Goal: Transaction & Acquisition: Purchase product/service

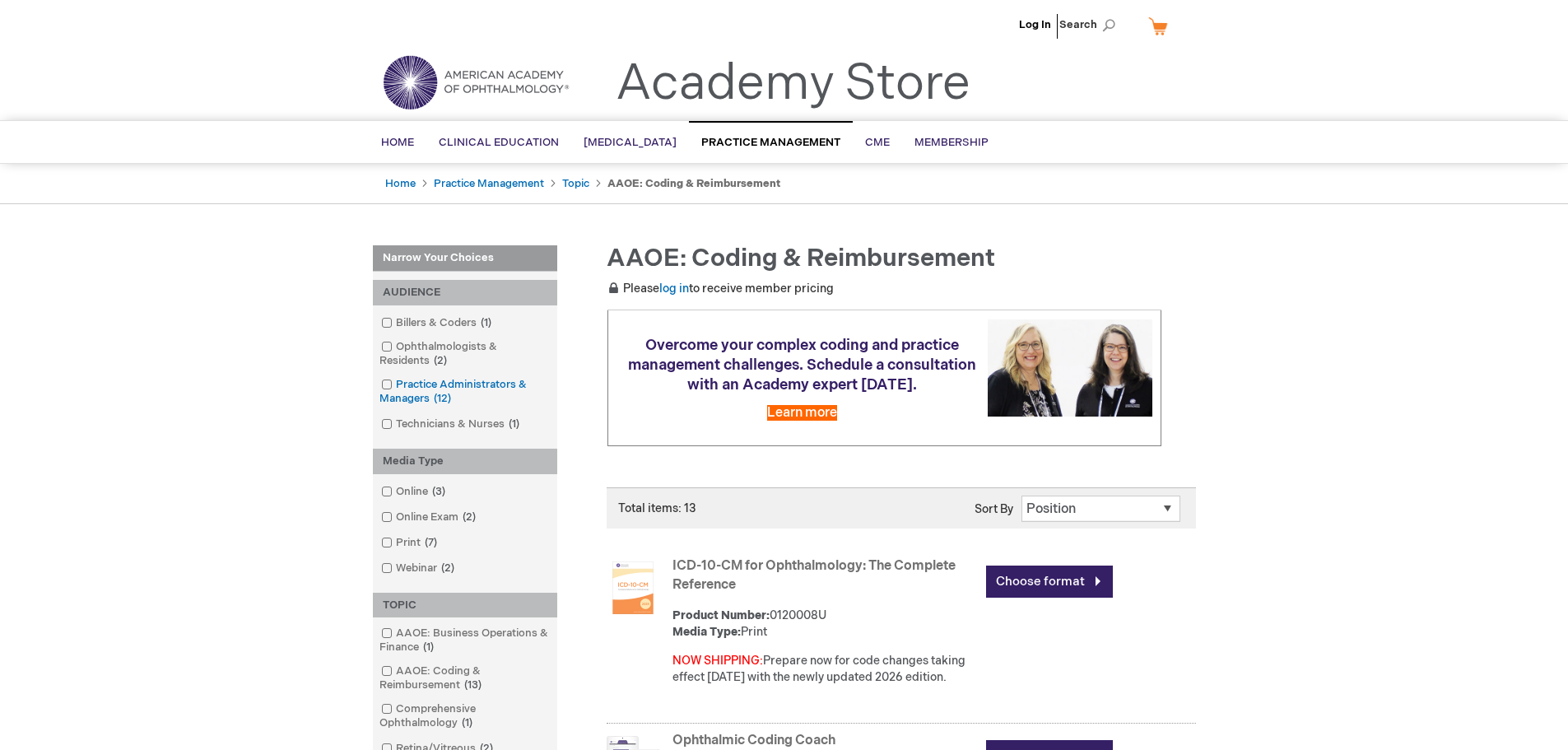
click at [396, 381] on span at bounding box center [396, 384] width 0 height 13
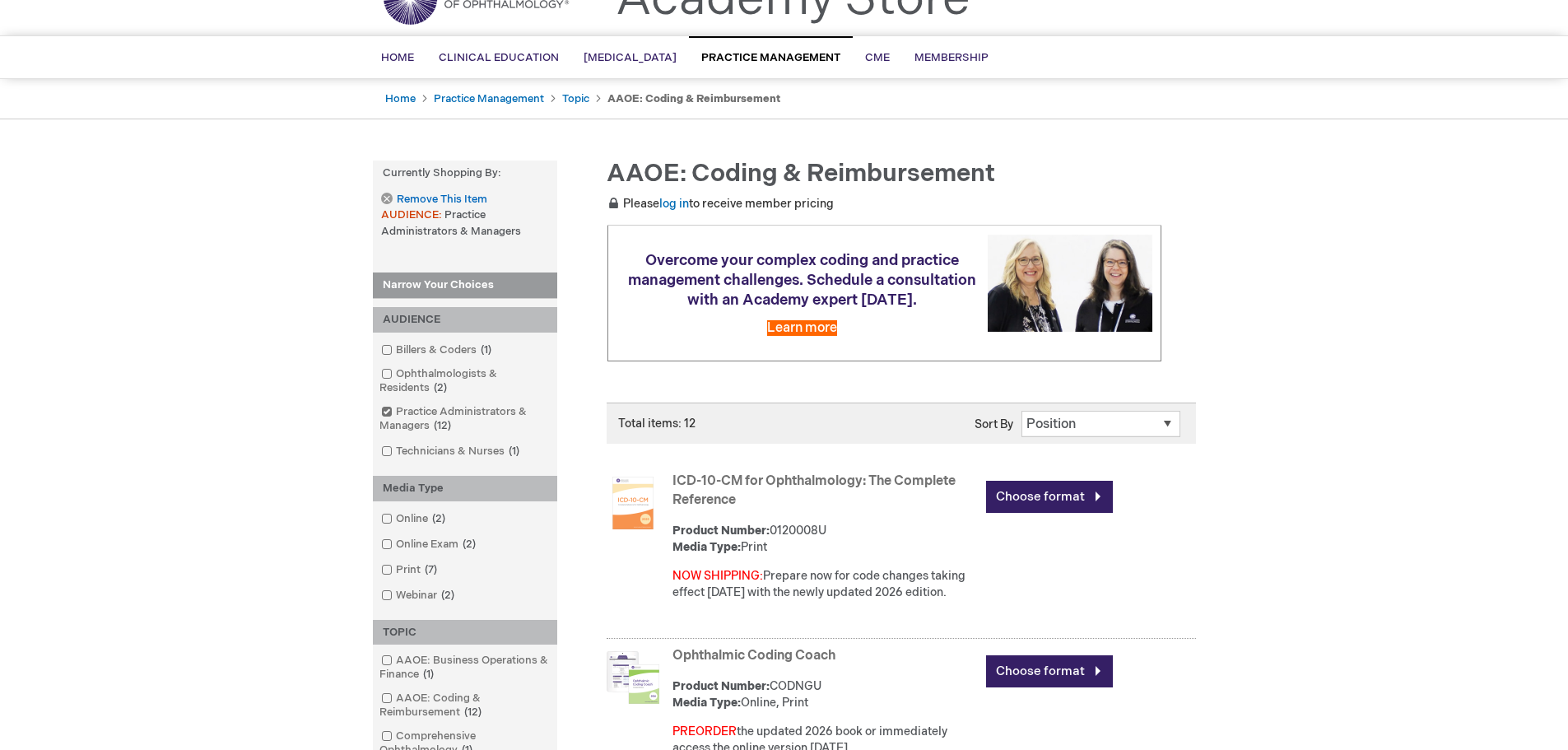
scroll to position [165, 0]
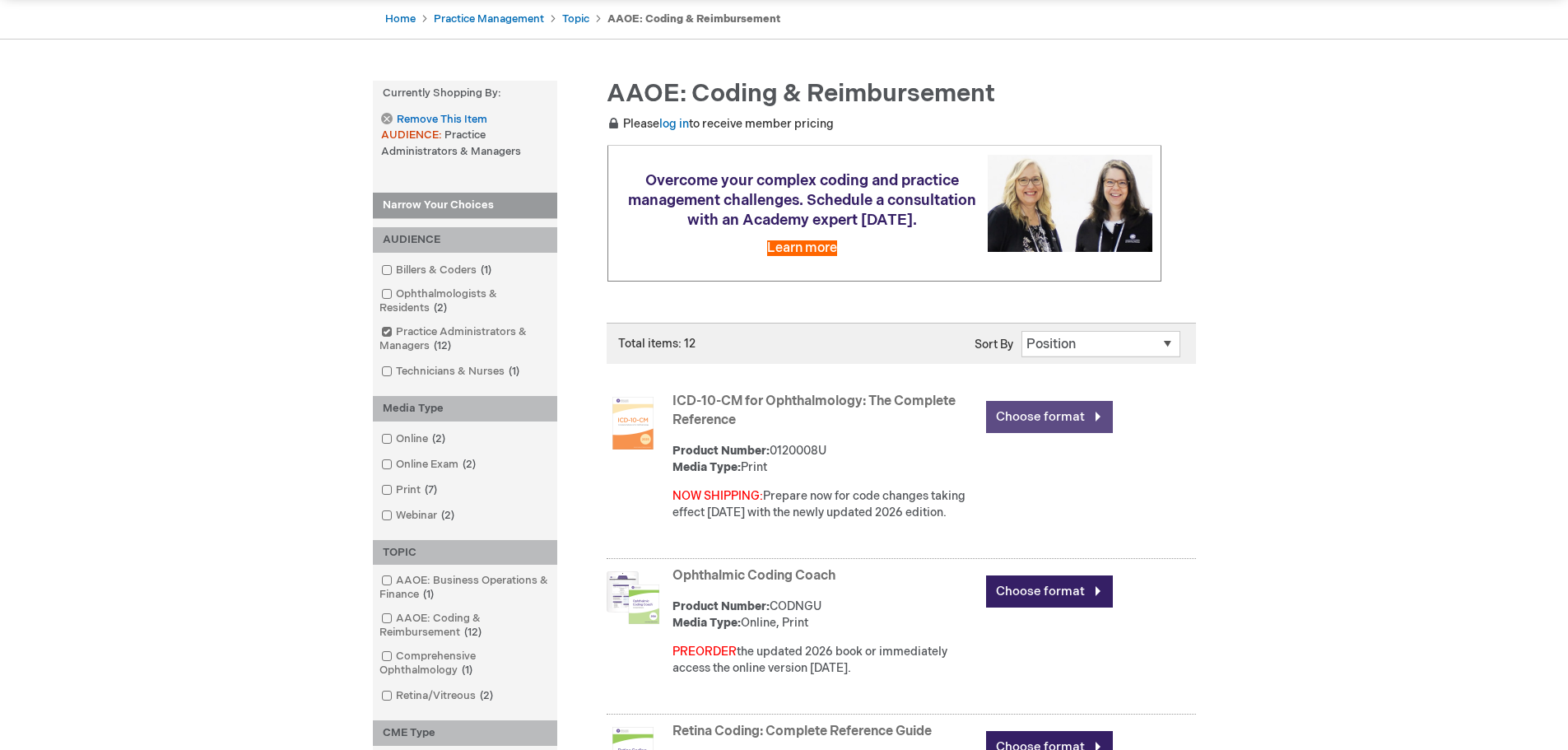
click at [1019, 419] on link "Choose format" at bounding box center [1049, 417] width 127 height 32
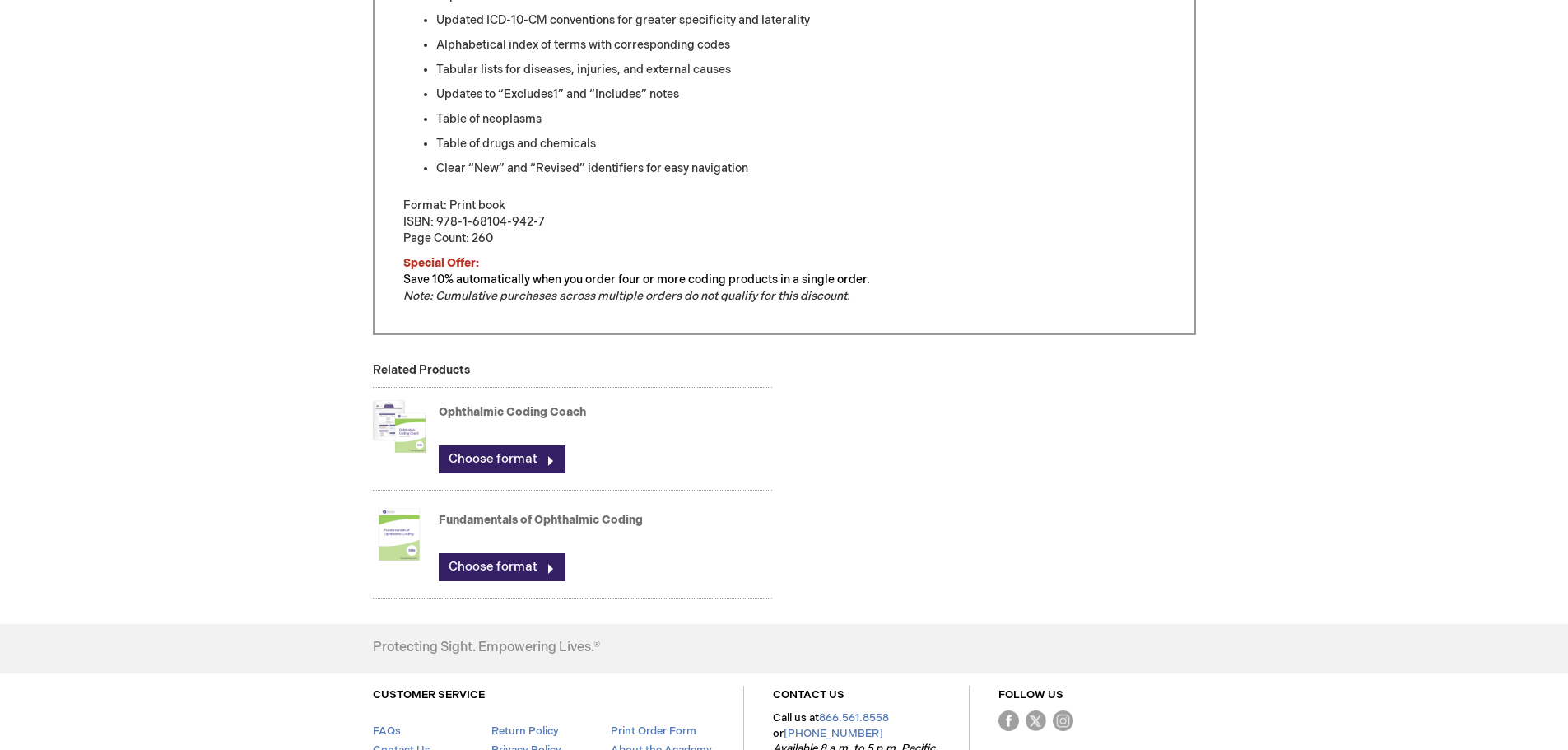
scroll to position [906, 0]
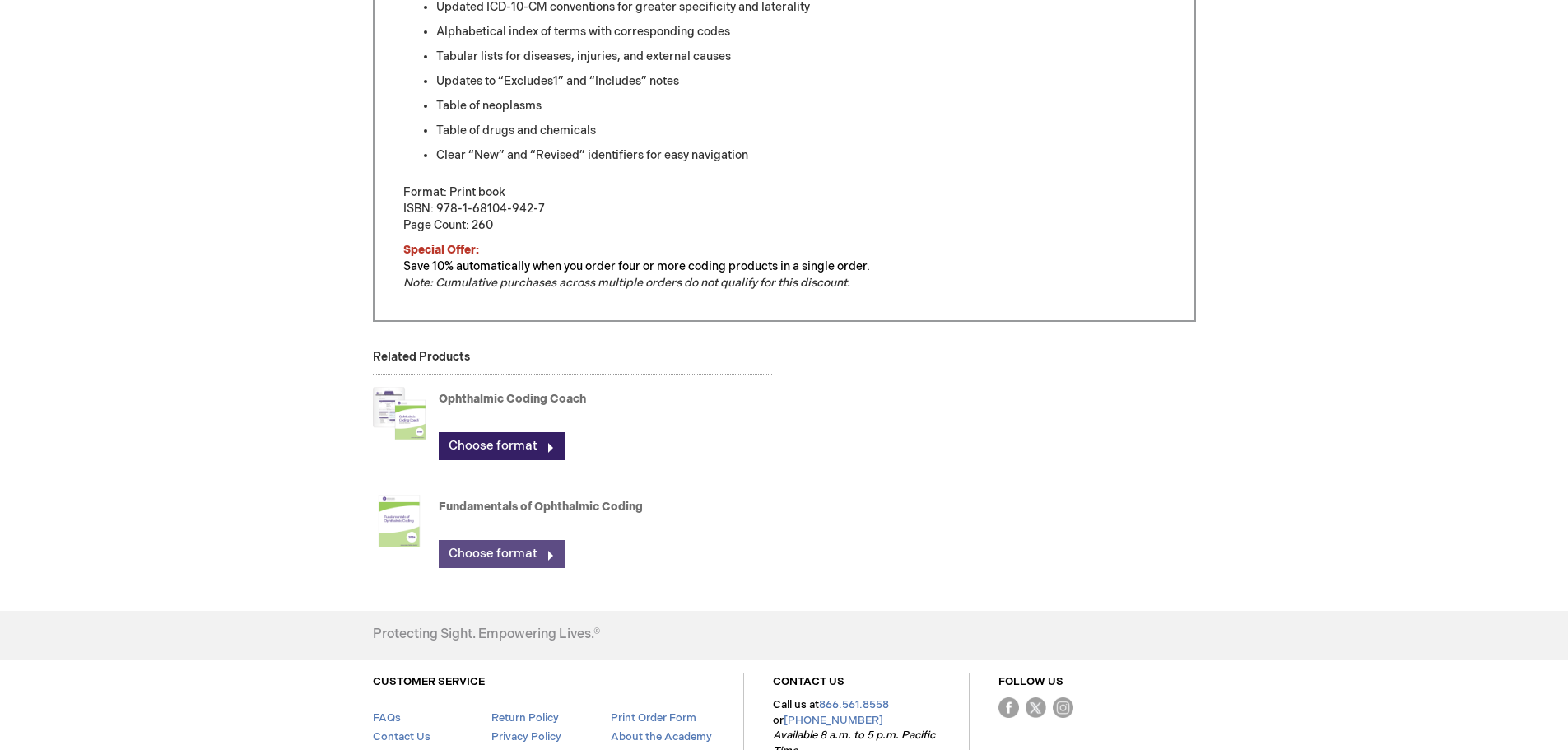
click at [478, 559] on link "Choose format" at bounding box center [502, 554] width 127 height 28
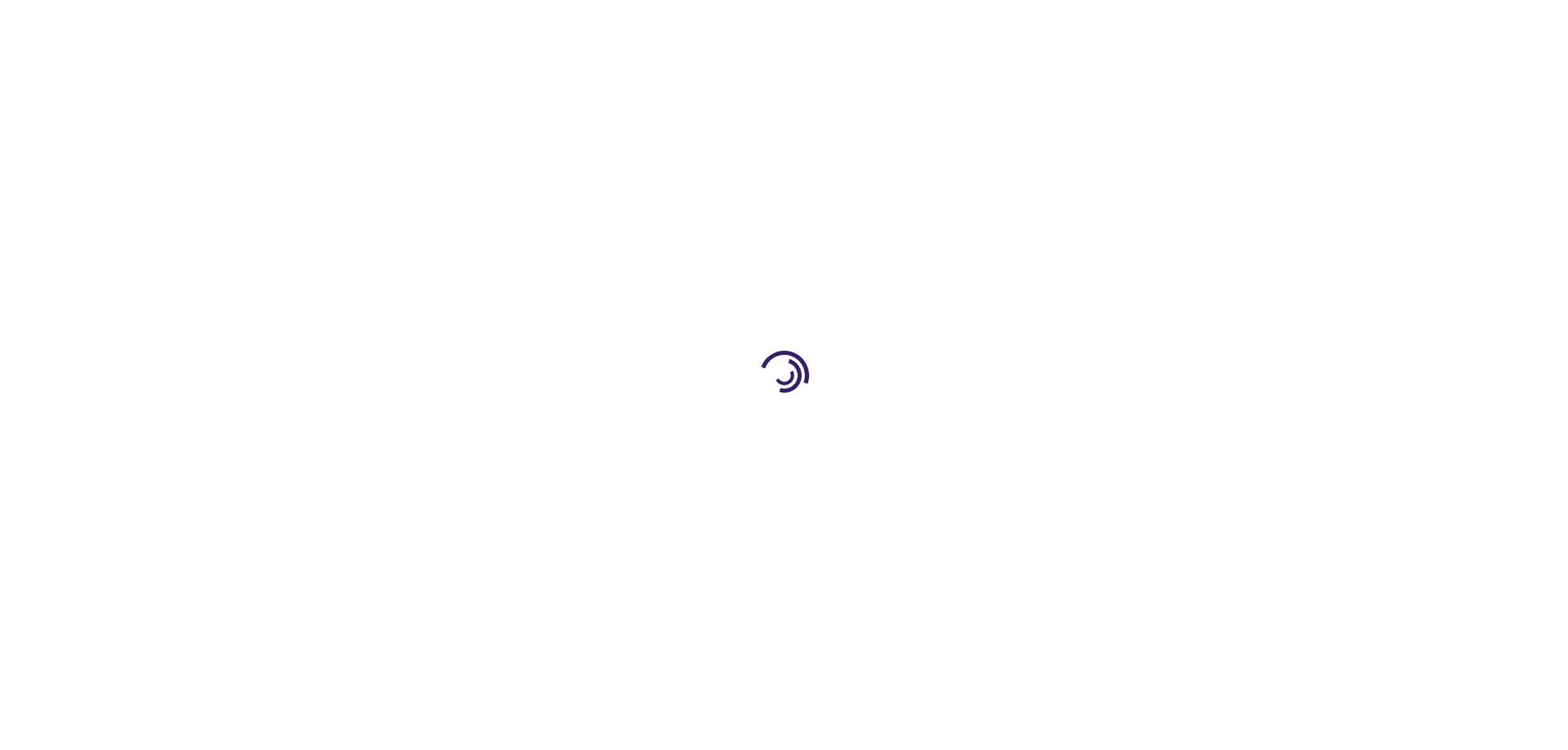
type input "0"
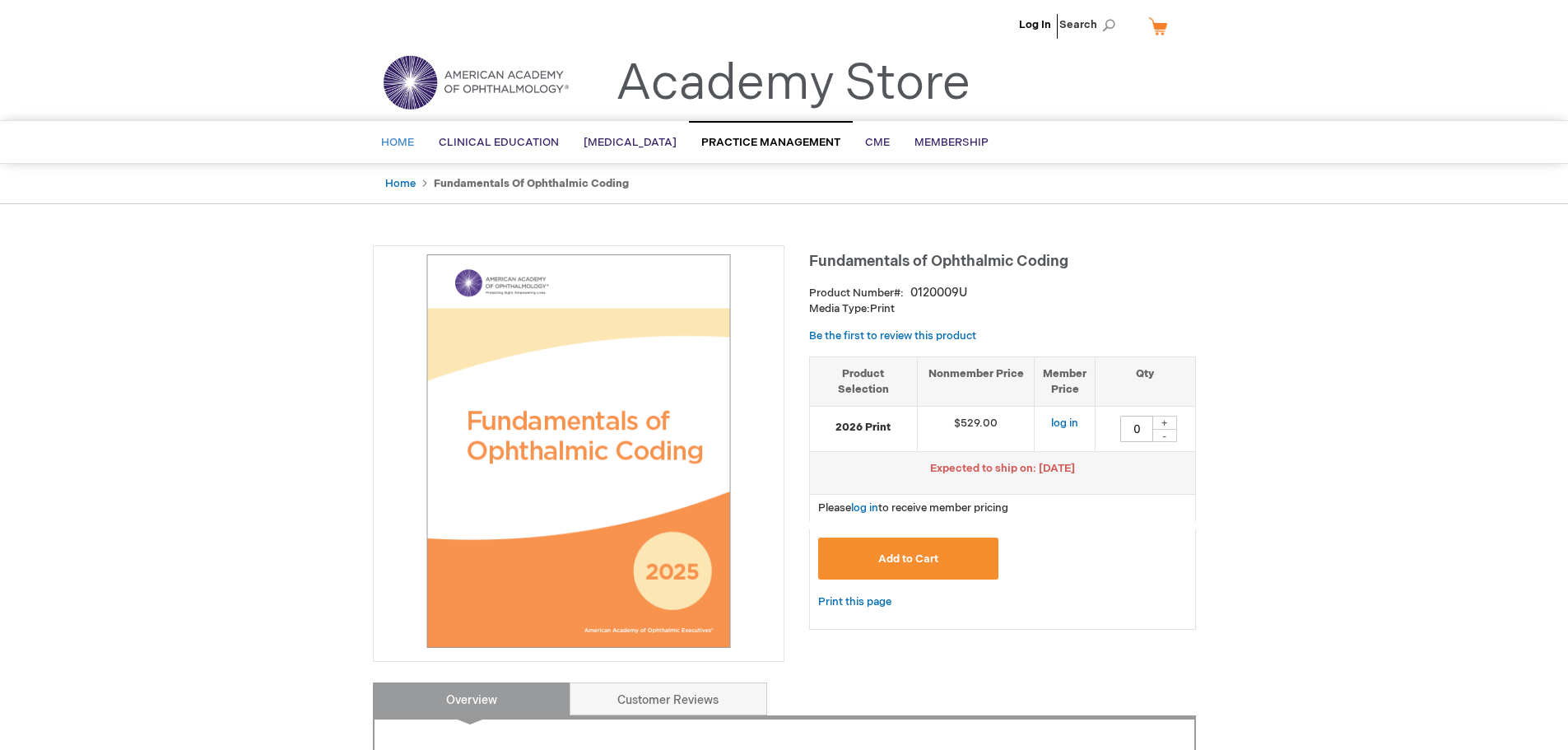
click at [388, 141] on span "Home" at bounding box center [398, 143] width 33 height 13
